Goal: Task Accomplishment & Management: Use online tool/utility

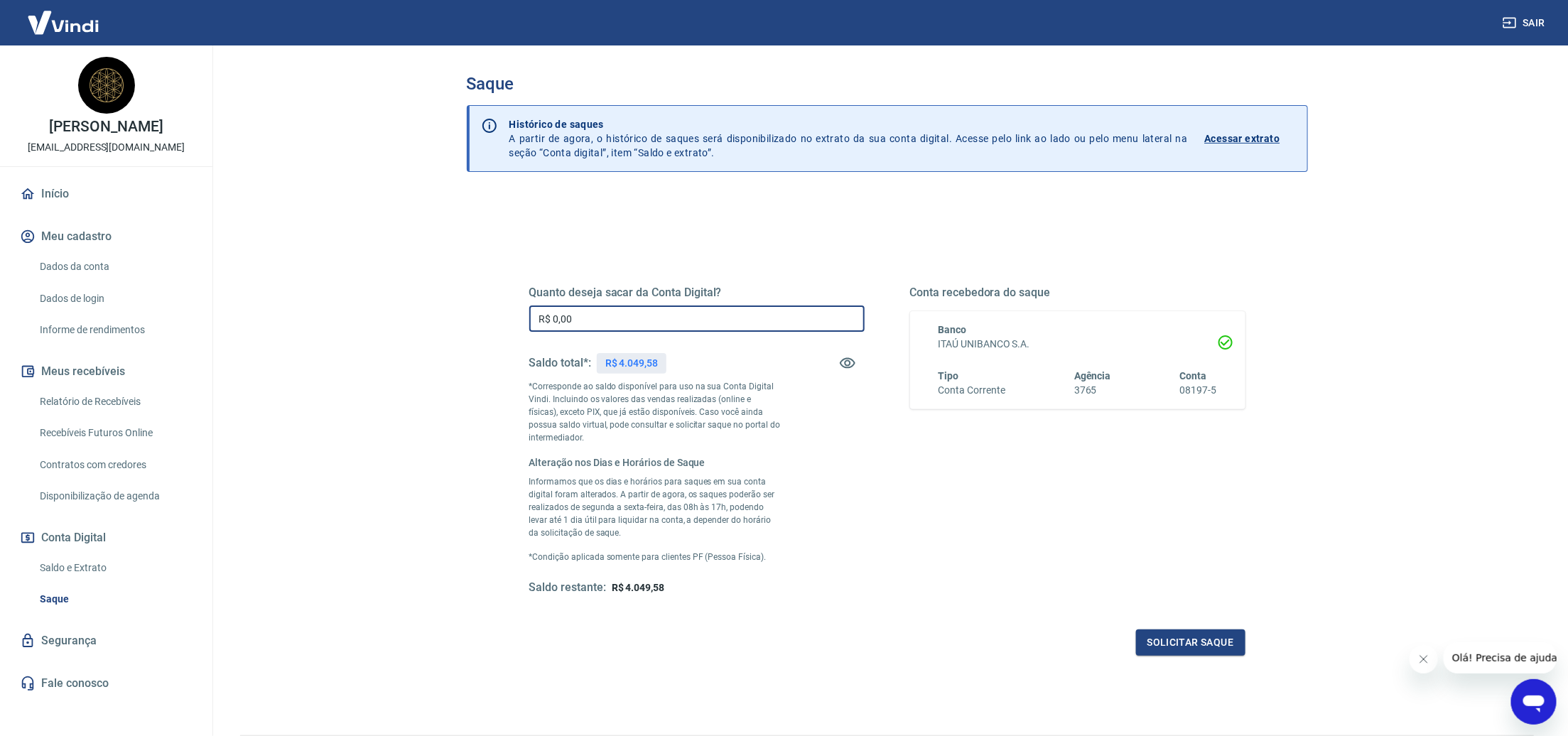
click at [563, 320] on input "R$ 0,00" at bounding box center [697, 318] width 336 height 26
drag, startPoint x: 653, startPoint y: 317, endPoint x: 445, endPoint y: 318, distance: 208.0
click at [445, 318] on div "Saque Histórico de saques A partir de agora, o histórico de saques será disponi…" at bounding box center [886, 382] width 909 height 673
type input "R$ 3.500,00"
click at [1170, 638] on button "Solicitar saque" at bounding box center [1190, 643] width 110 height 26
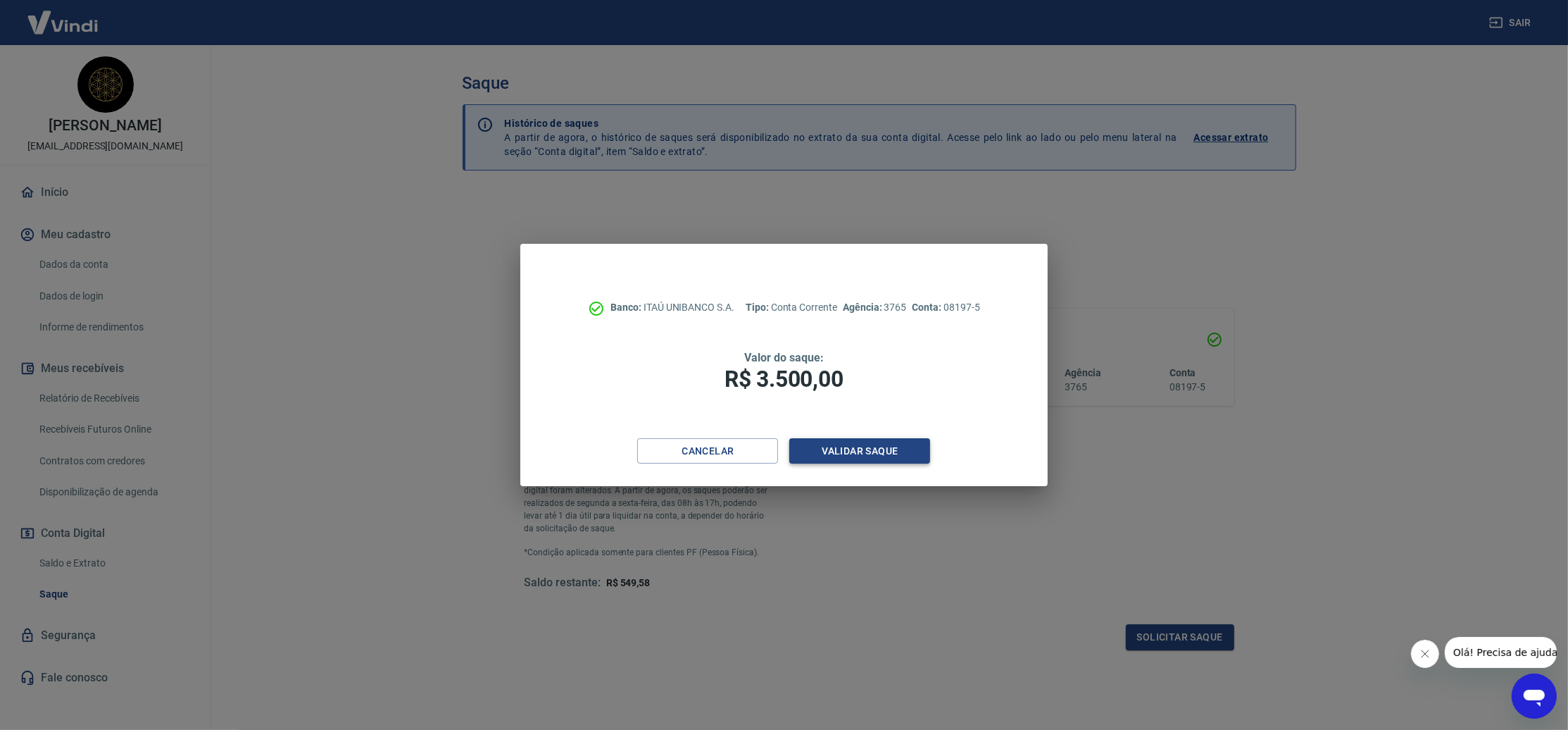
click at [858, 455] on button "Validar saque" at bounding box center [860, 451] width 141 height 26
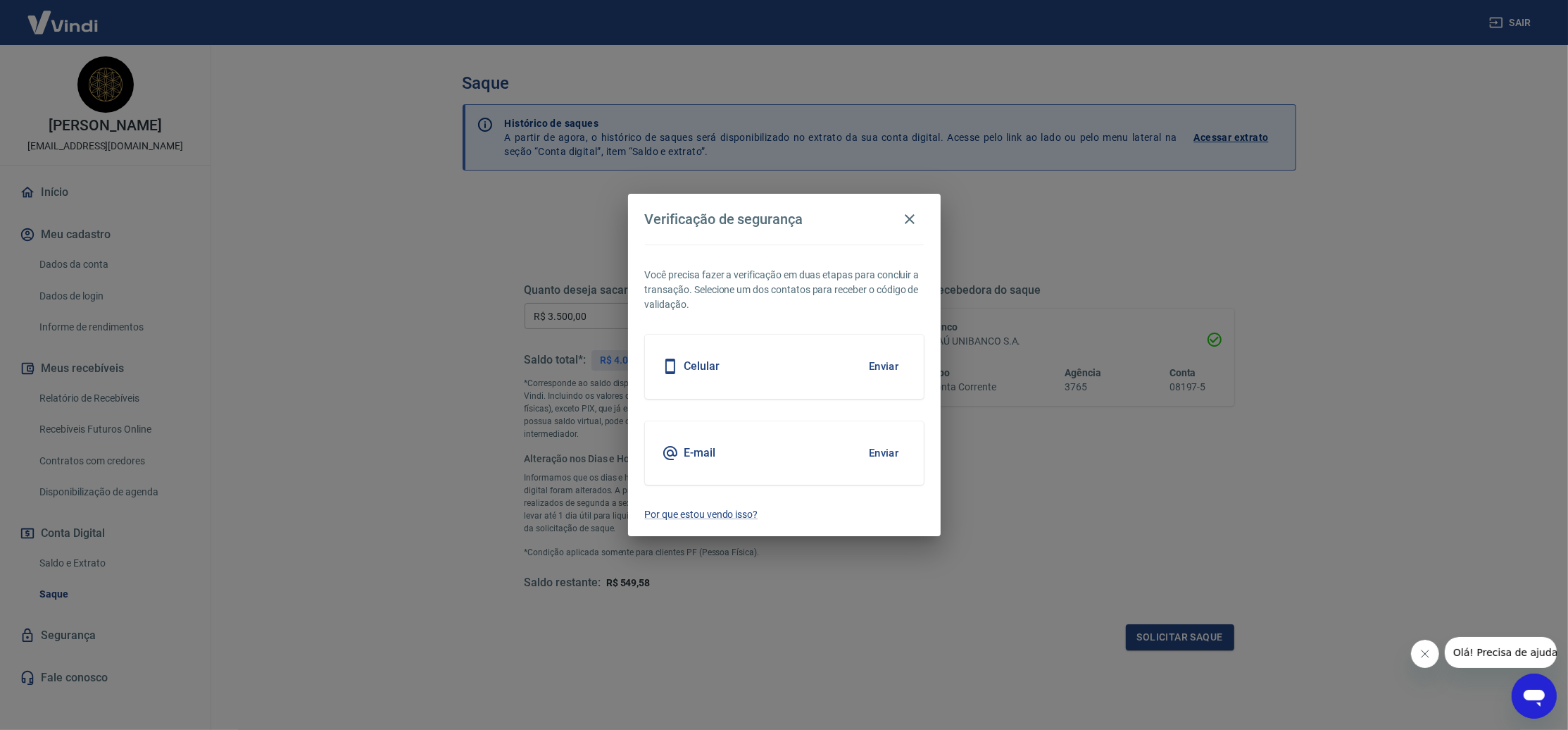
click at [881, 440] on button "Enviar" at bounding box center [884, 453] width 45 height 30
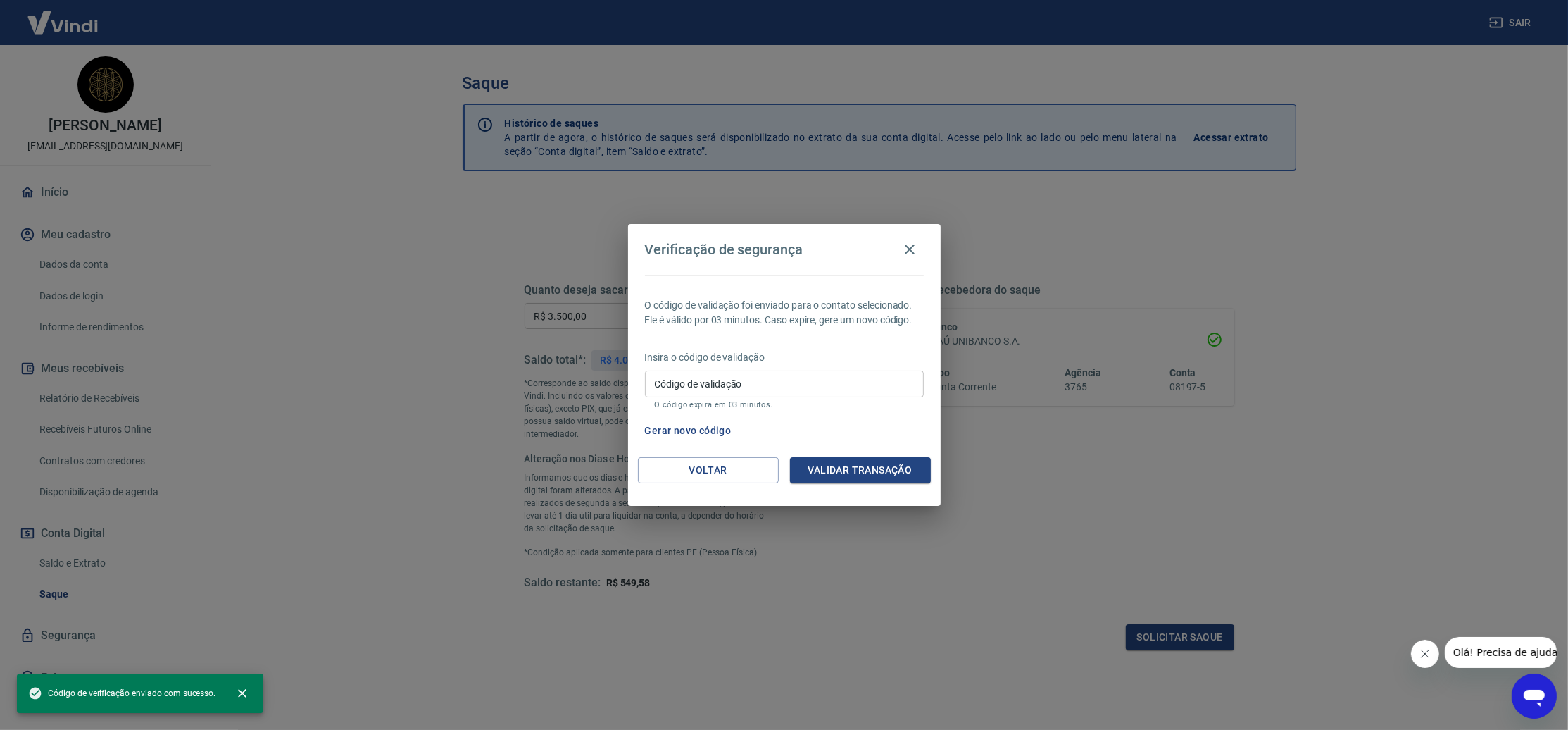
click at [705, 401] on p "O código expira em 03 minutos." at bounding box center [784, 405] width 259 height 9
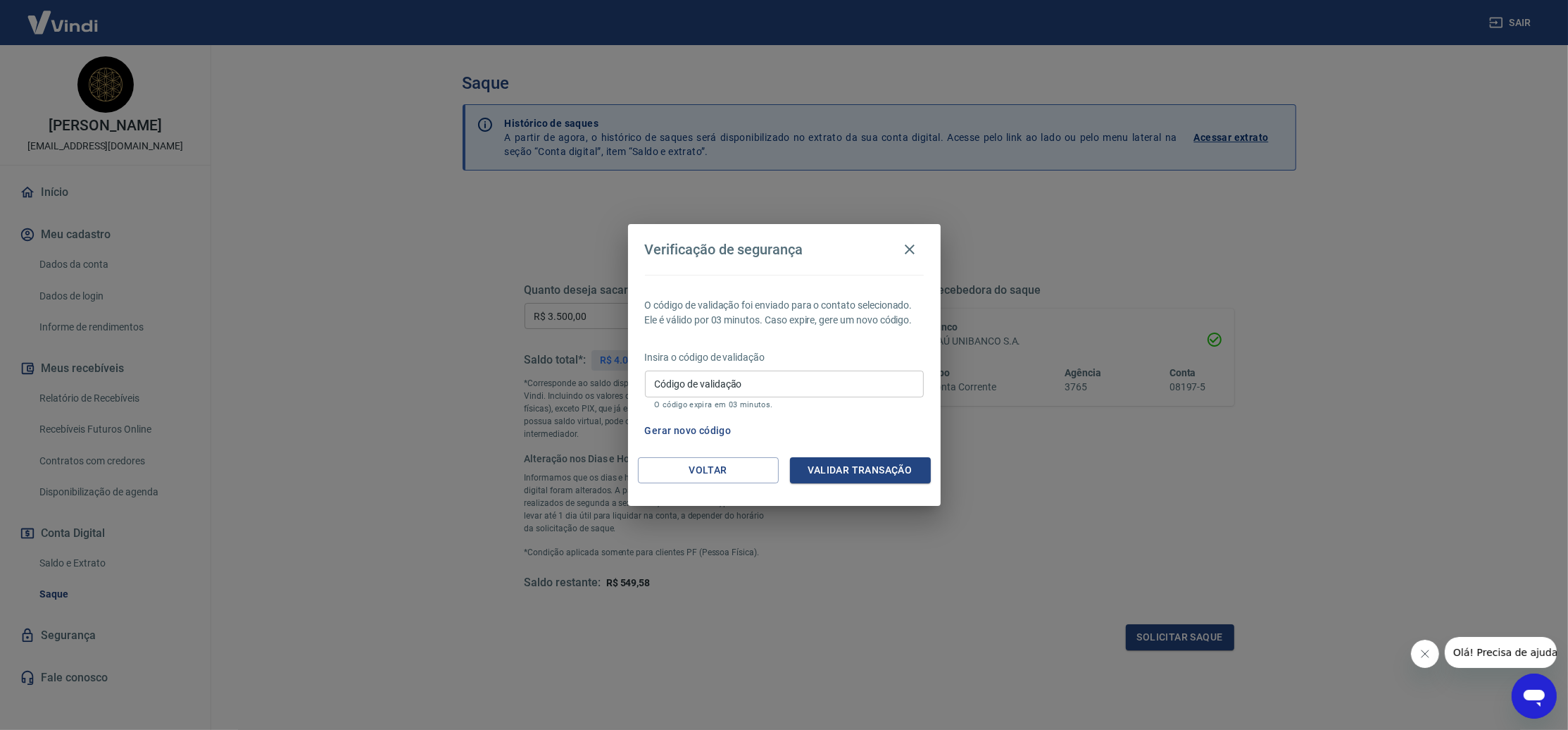
click at [697, 377] on div "Código de validação Código de validação O código expira em 03 minutos." at bounding box center [784, 389] width 279 height 38
paste input "831355"
type input "831355"
click at [861, 469] on button "Validar transação" at bounding box center [861, 470] width 141 height 26
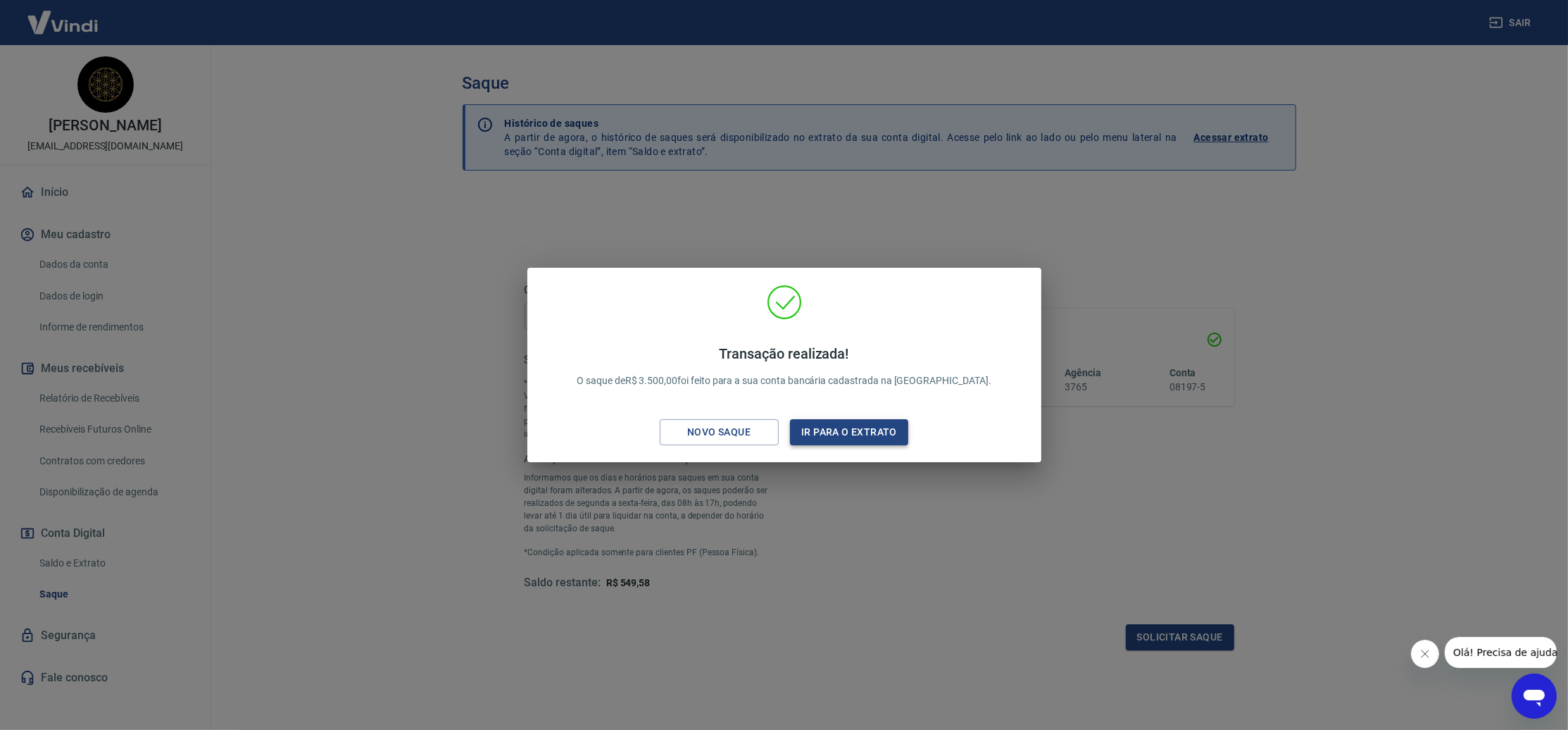
click at [856, 432] on button "Ir para o extrato" at bounding box center [850, 432] width 119 height 26
